Goal: Navigation & Orientation: Find specific page/section

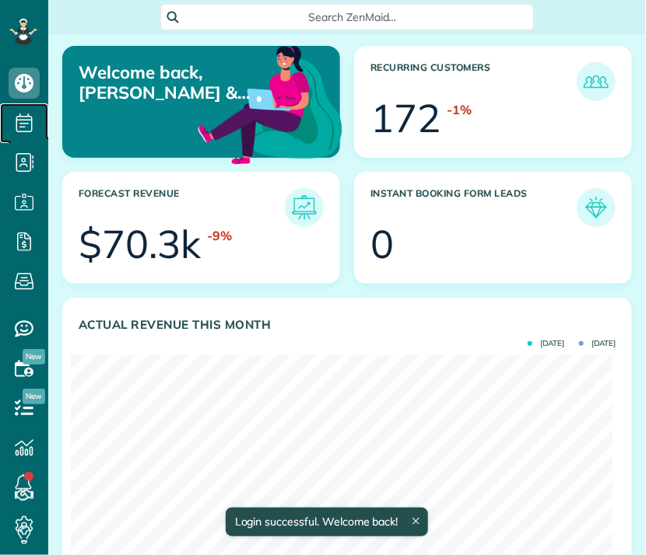
click at [23, 123] on use at bounding box center [24, 123] width 16 height 19
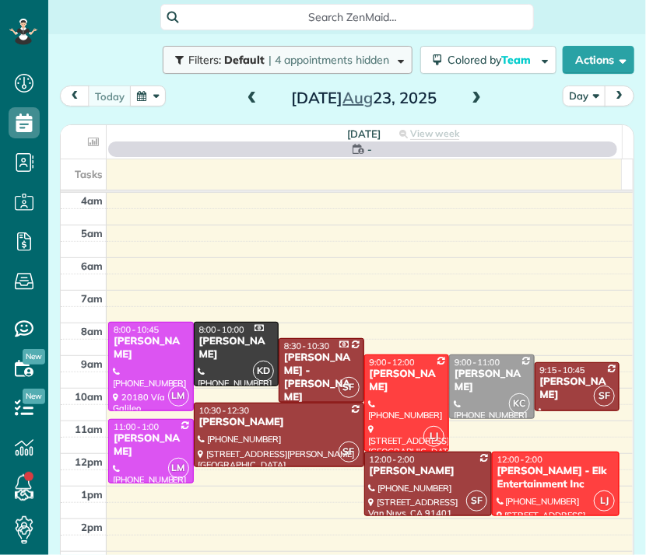
scroll to position [98, 0]
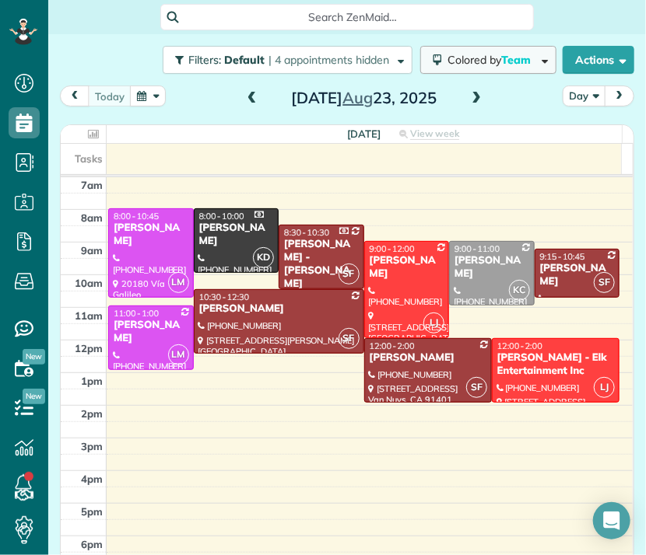
click at [536, 62] on span "button" at bounding box center [542, 60] width 12 height 12
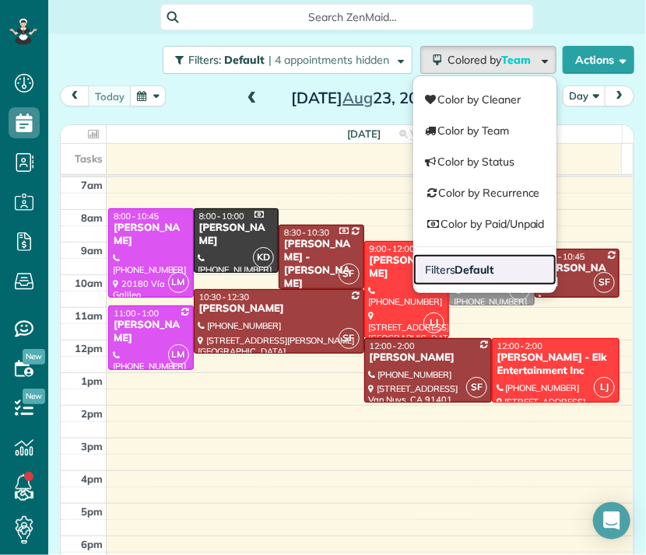
click at [480, 273] on link "Filters Default" at bounding box center [484, 269] width 143 height 31
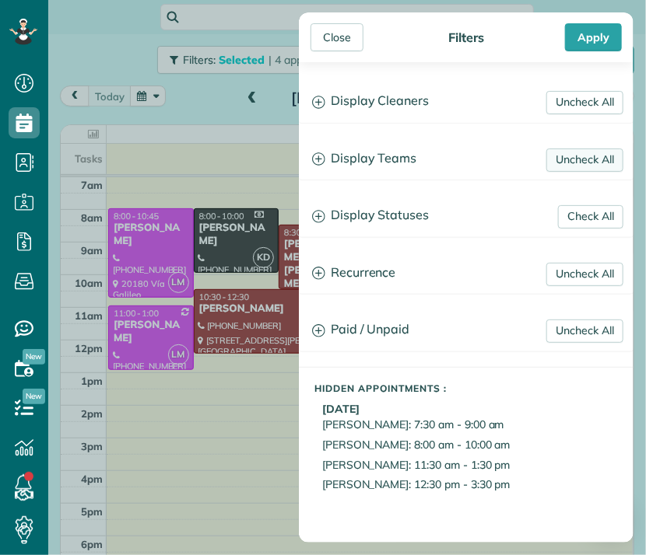
click at [570, 156] on link "Uncheck All" at bounding box center [584, 160] width 77 height 23
click at [566, 95] on link "Uncheck All" at bounding box center [584, 102] width 77 height 23
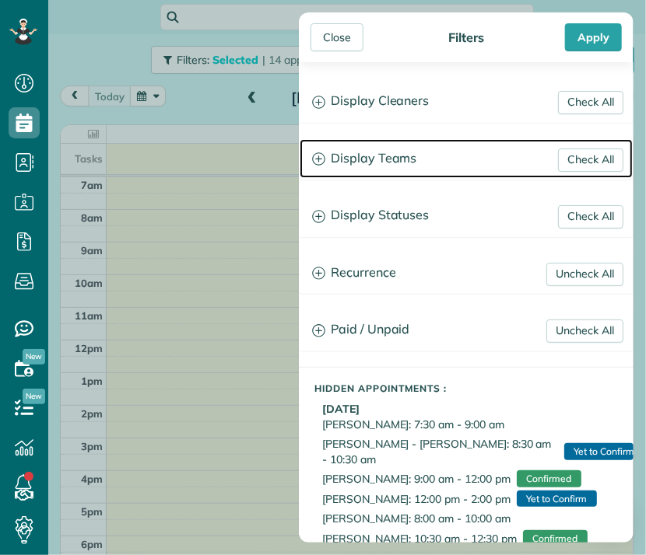
click at [408, 159] on h3 "Display Teams" at bounding box center [466, 159] width 333 height 40
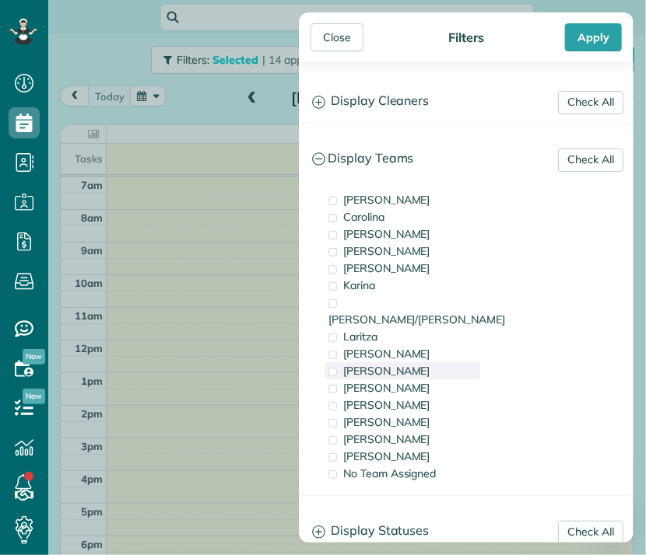
click at [376, 363] on div "[PERSON_NAME]" at bounding box center [402, 371] width 156 height 17
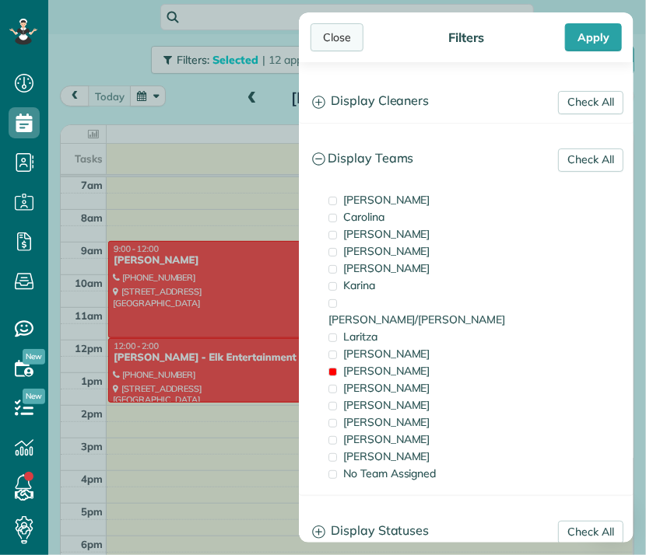
click at [336, 37] on div "Close" at bounding box center [336, 37] width 53 height 28
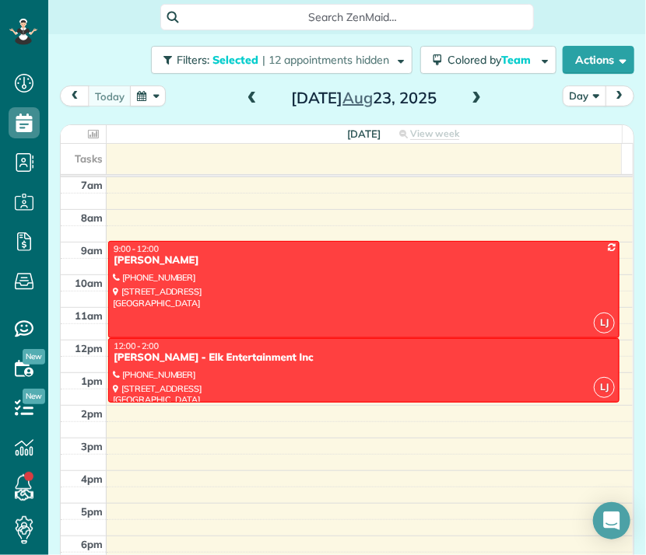
click at [585, 96] on button "Day" at bounding box center [584, 96] width 44 height 21
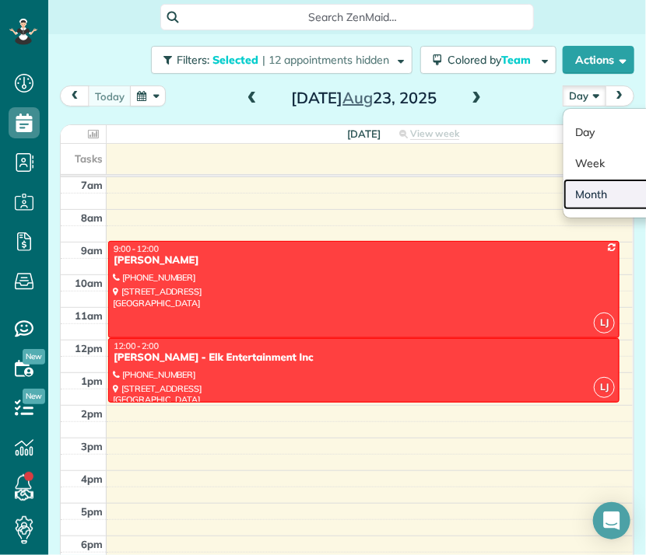
click at [583, 195] on link "Month" at bounding box center [624, 194] width 123 height 31
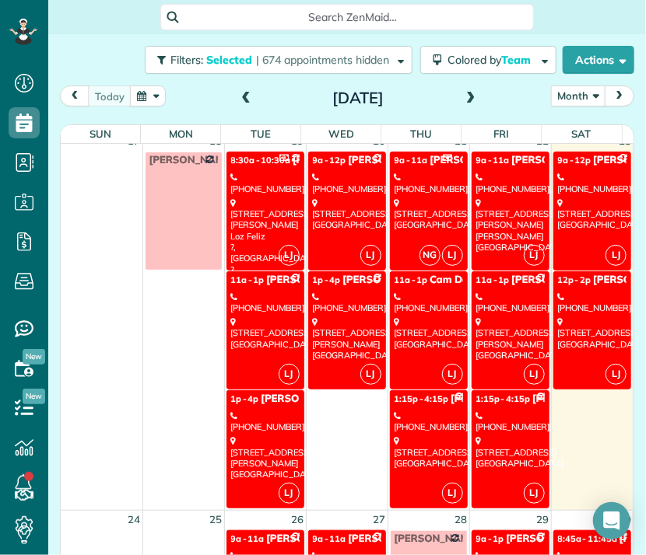
scroll to position [1262, 0]
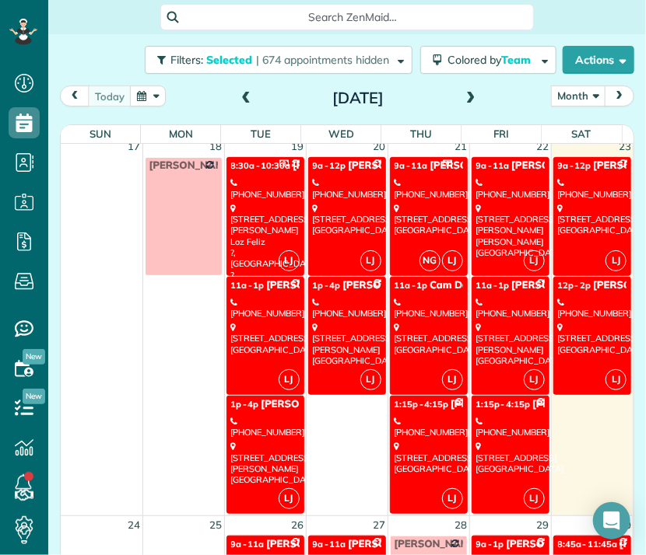
click at [251, 236] on link "LJ 8:30a - 10:30a [PERSON_NAME] [PHONE_NUMBER] [STREET_ADDRESS][PERSON_NAME] Lo…" at bounding box center [265, 216] width 78 height 118
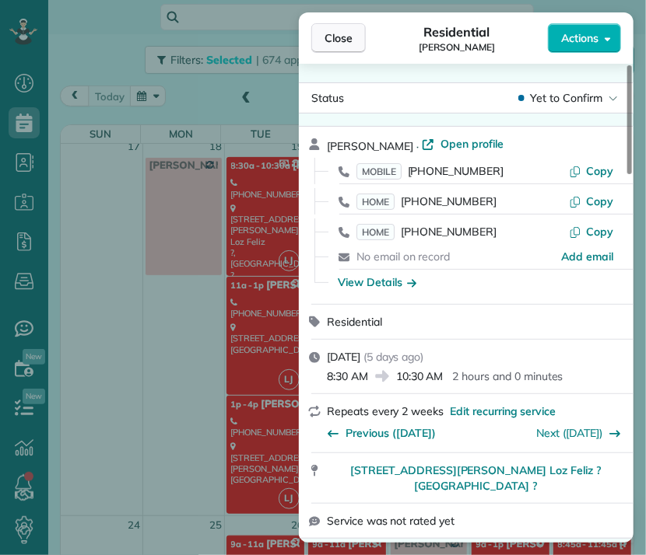
click at [342, 37] on span "Close" at bounding box center [338, 38] width 28 height 16
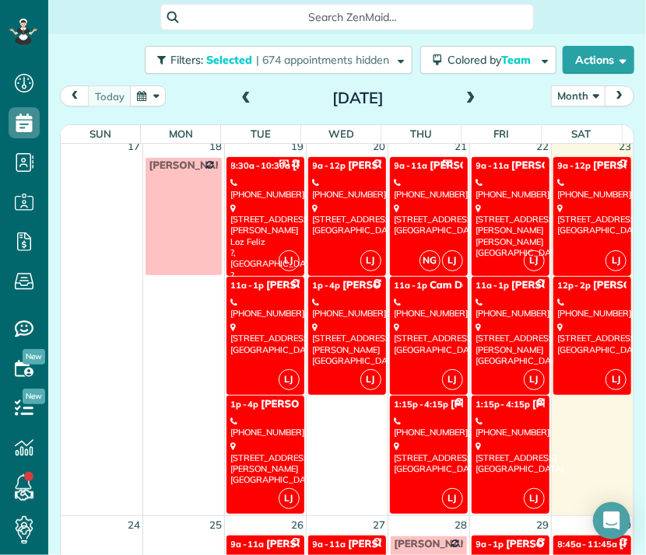
click at [269, 333] on div "[STREET_ADDRESS]" at bounding box center [265, 338] width 68 height 33
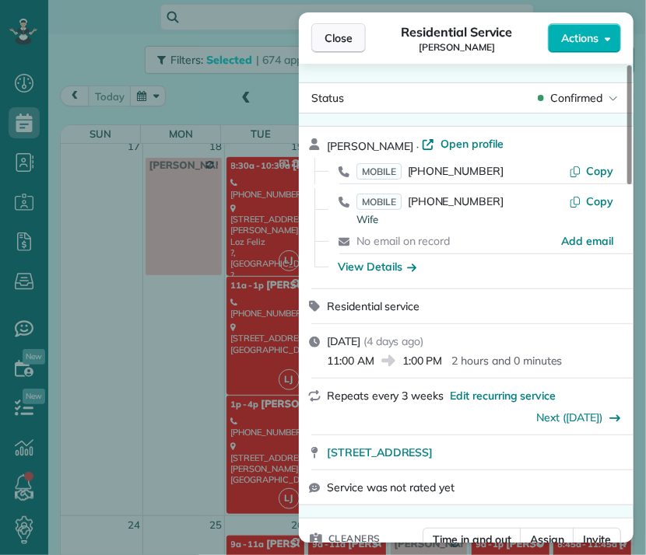
click at [342, 40] on span "Close" at bounding box center [338, 38] width 28 height 16
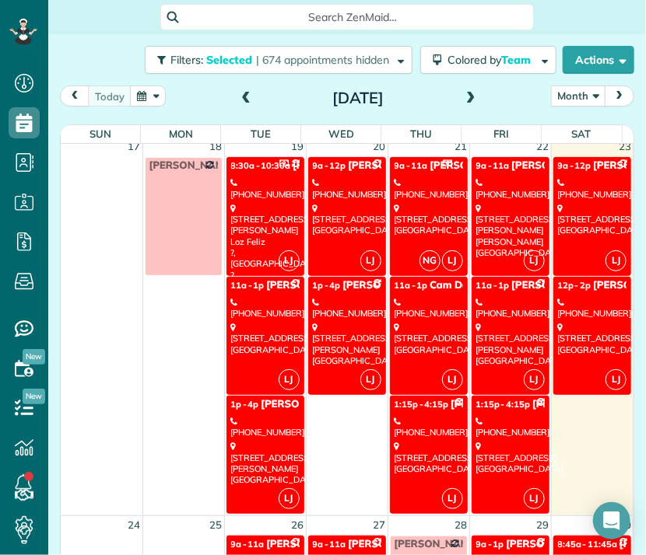
click at [274, 444] on div "[STREET_ADDRESS][PERSON_NAME]" at bounding box center [265, 463] width 68 height 44
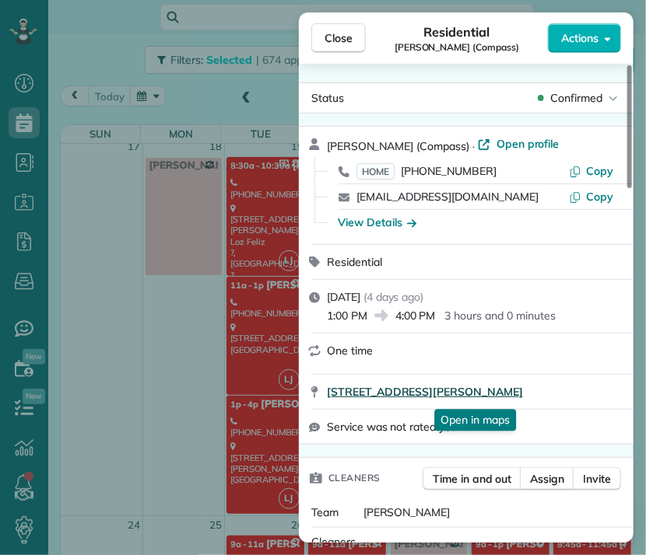
click at [523, 394] on span "[STREET_ADDRESS][PERSON_NAME]" at bounding box center [425, 392] width 196 height 16
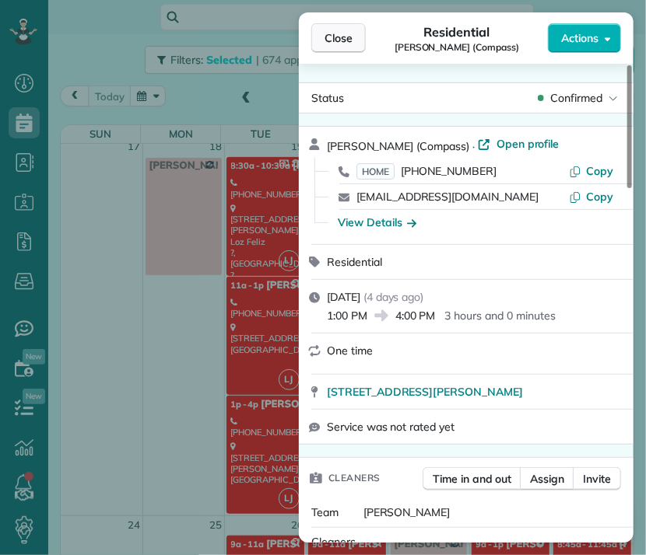
click at [355, 25] on button "Close" at bounding box center [338, 38] width 54 height 30
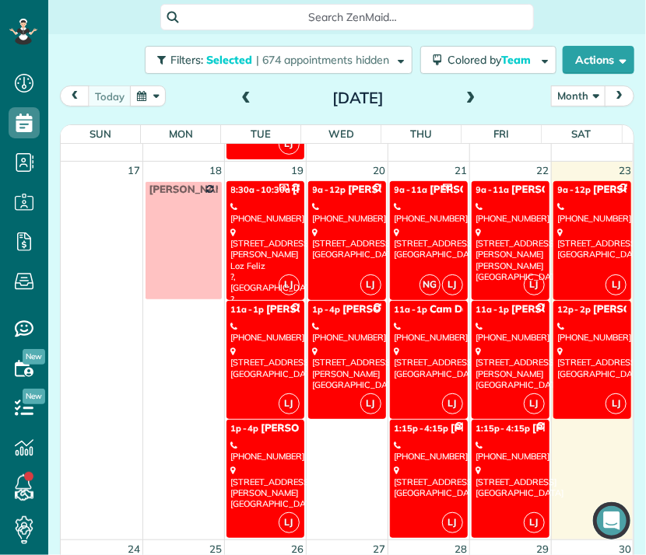
scroll to position [1242, 0]
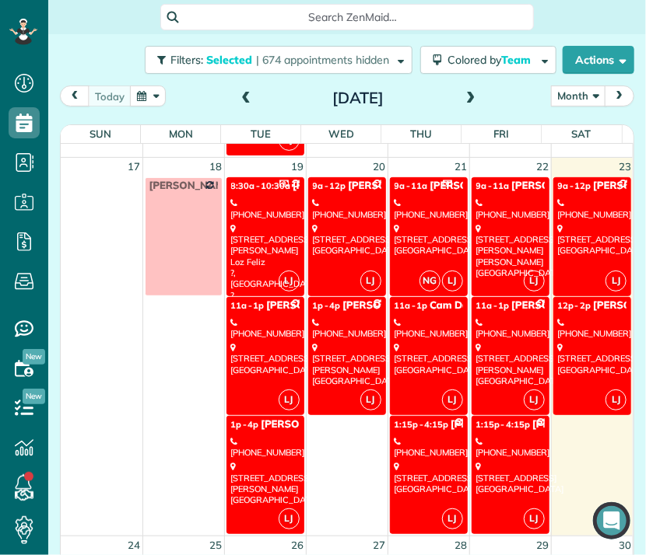
click at [420, 244] on div "[STREET_ADDRESS]" at bounding box center [428, 239] width 68 height 33
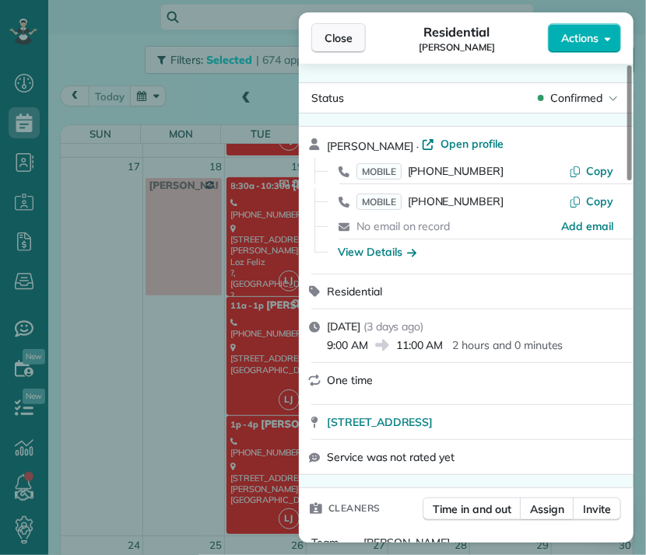
click at [348, 44] on span "Close" at bounding box center [338, 38] width 28 height 16
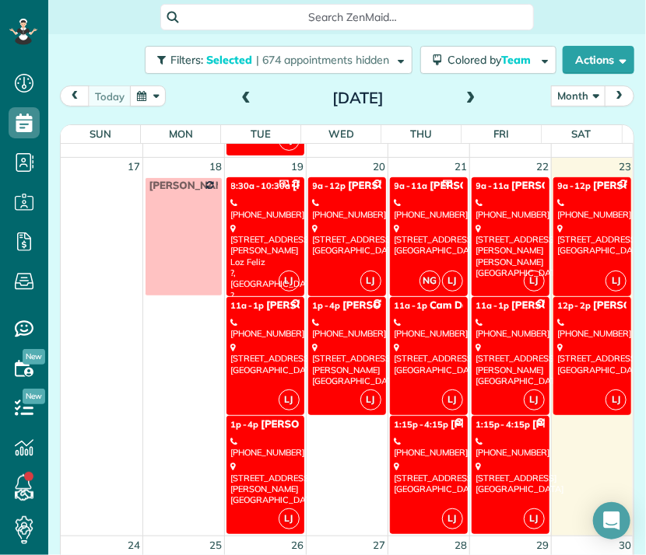
click at [422, 358] on div "[STREET_ADDRESS]" at bounding box center [428, 358] width 68 height 33
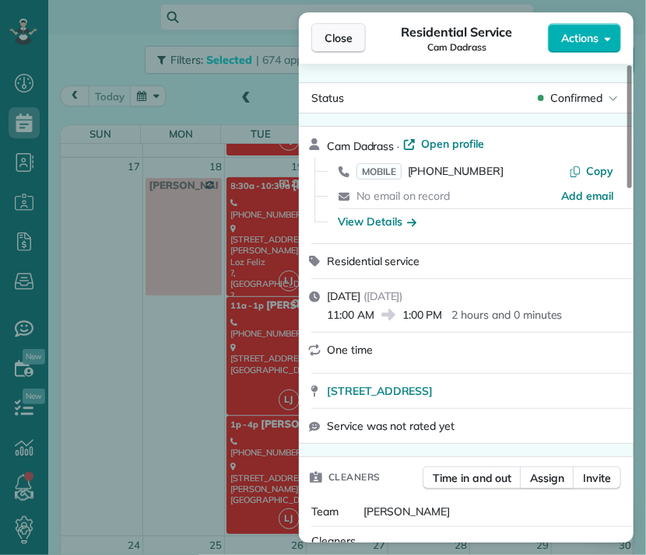
click at [336, 40] on span "Close" at bounding box center [338, 38] width 28 height 16
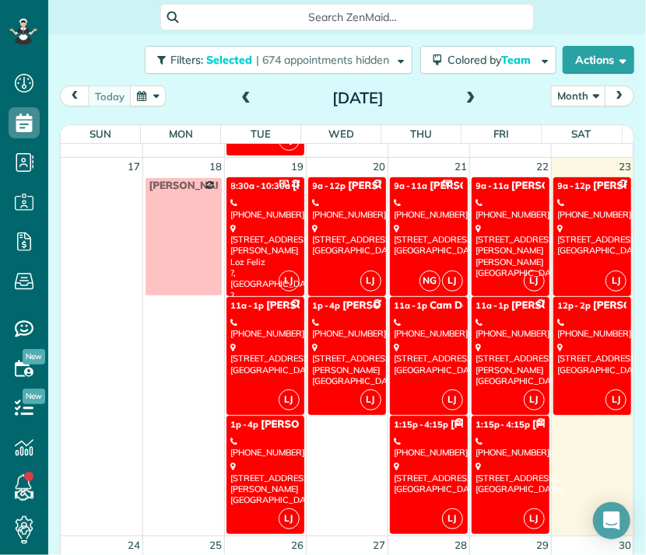
click at [509, 215] on div "[PHONE_NUMBER]" at bounding box center [510, 209] width 68 height 23
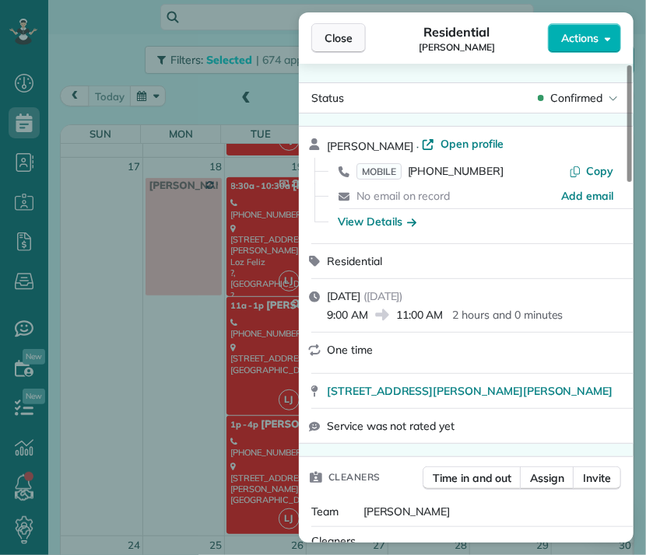
click at [345, 40] on span "Close" at bounding box center [338, 38] width 28 height 16
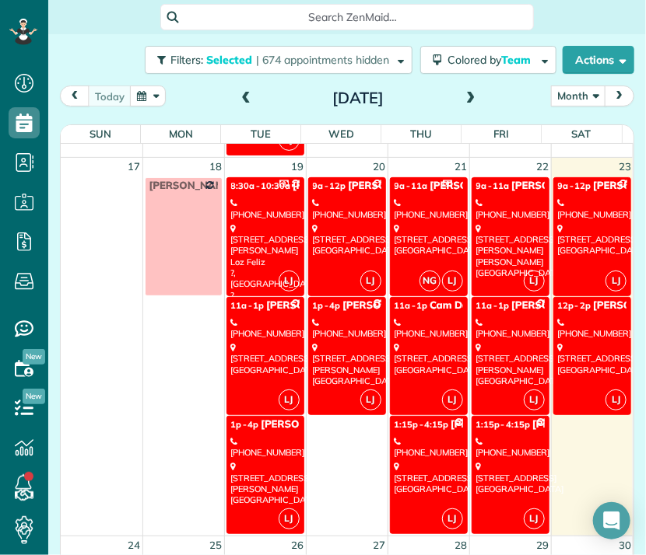
click at [498, 330] on div "[PHONE_NUMBER]" at bounding box center [510, 328] width 68 height 23
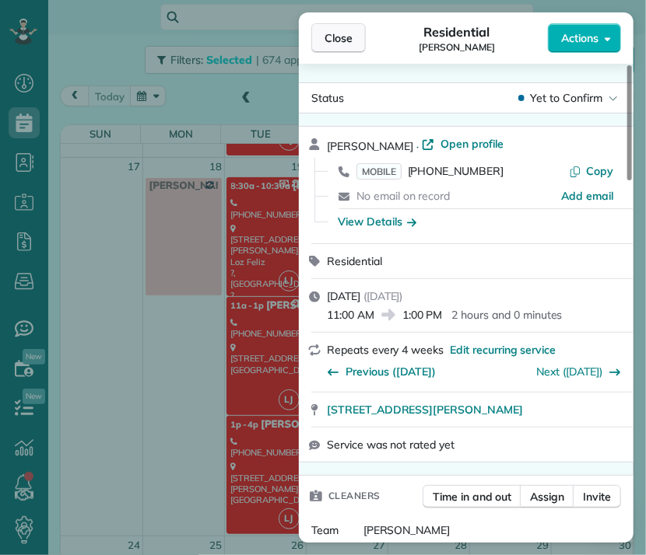
click at [340, 38] on span "Close" at bounding box center [338, 38] width 28 height 16
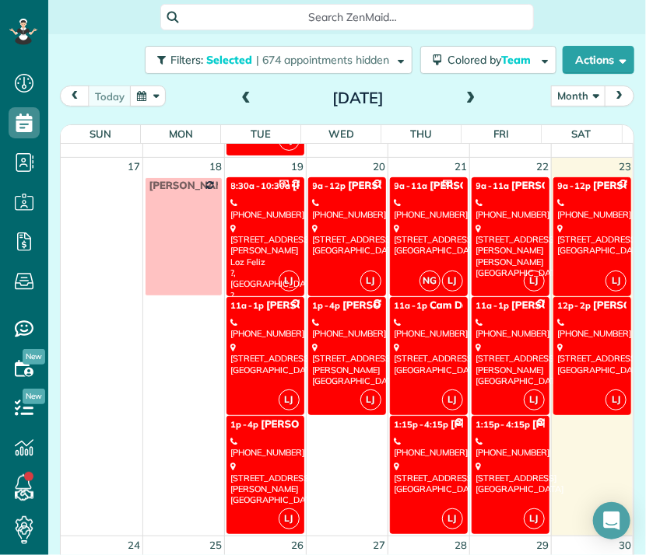
click at [579, 346] on div "[STREET_ADDRESS]" at bounding box center [592, 358] width 69 height 33
